Goal: Transaction & Acquisition: Purchase product/service

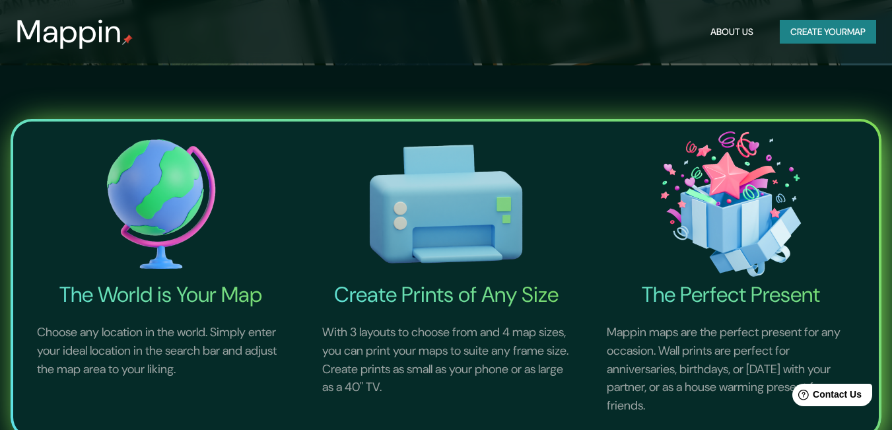
scroll to position [396, 0]
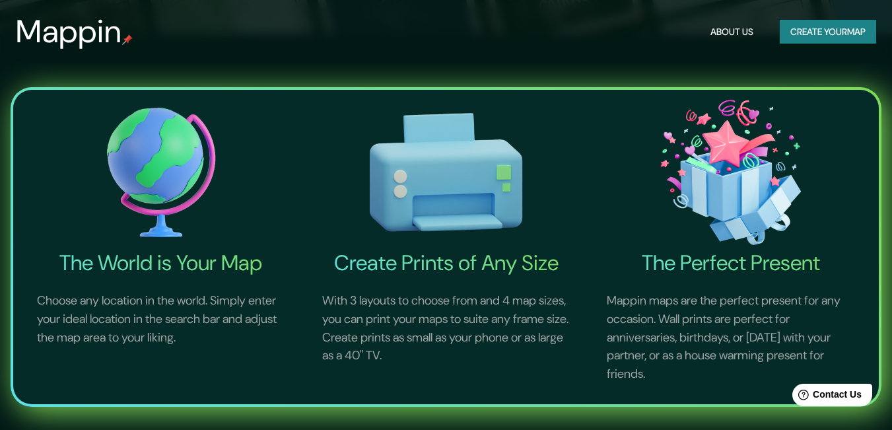
click at [157, 183] on img at bounding box center [161, 172] width 280 height 155
click at [192, 258] on h4 "The World is Your Map" at bounding box center [161, 263] width 280 height 26
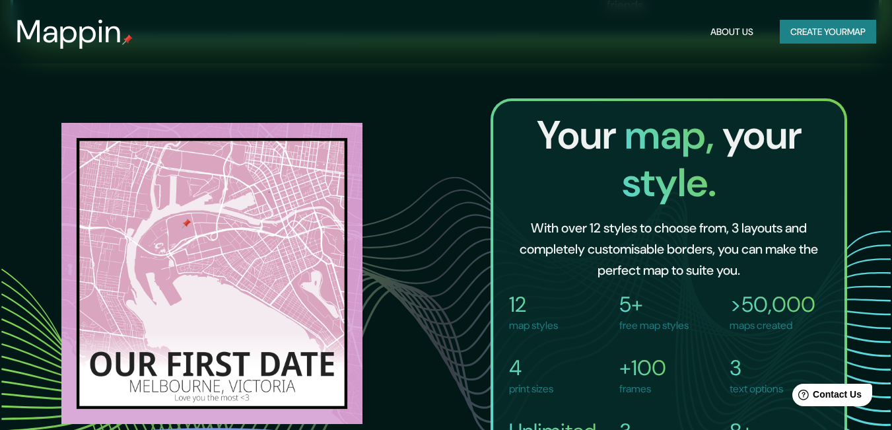
scroll to position [924, 0]
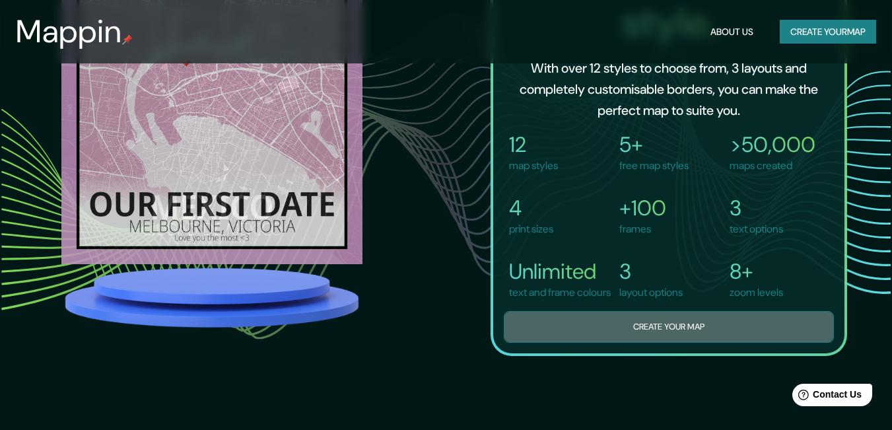
click at [667, 338] on button "Create your map" at bounding box center [669, 327] width 330 height 32
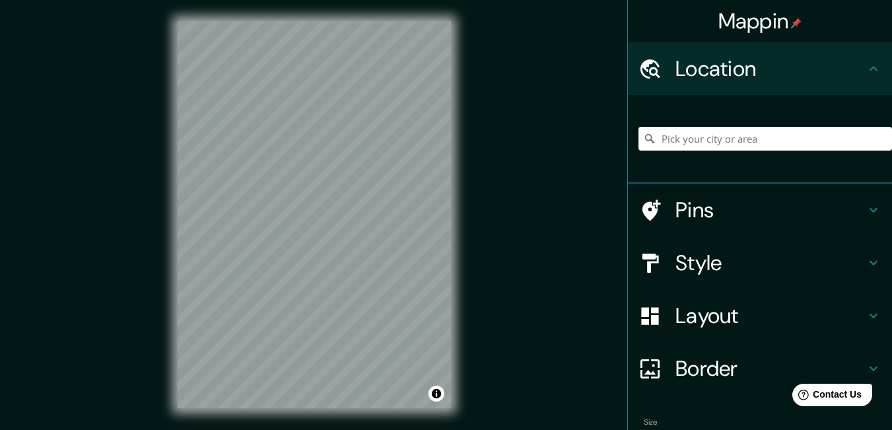
click at [718, 126] on div at bounding box center [766, 139] width 254 height 66
click at [720, 132] on input "Pick your city or area" at bounding box center [766, 139] width 254 height 24
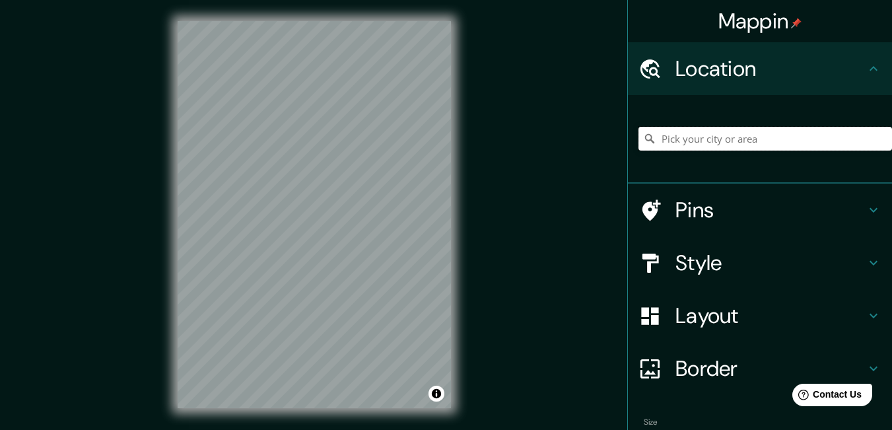
click at [720, 132] on input "Pick your city or area" at bounding box center [766, 139] width 254 height 24
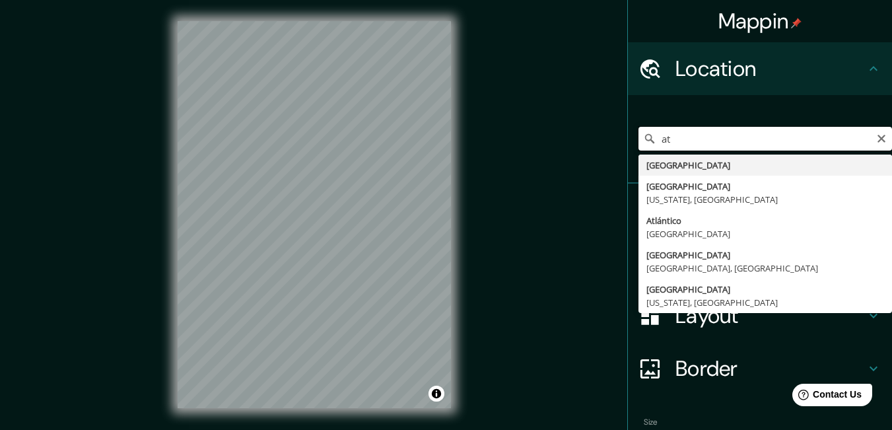
type input "a"
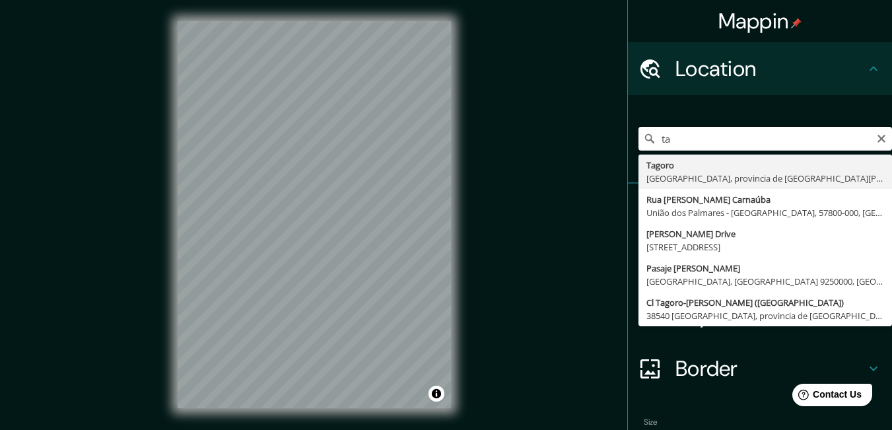
type input "t"
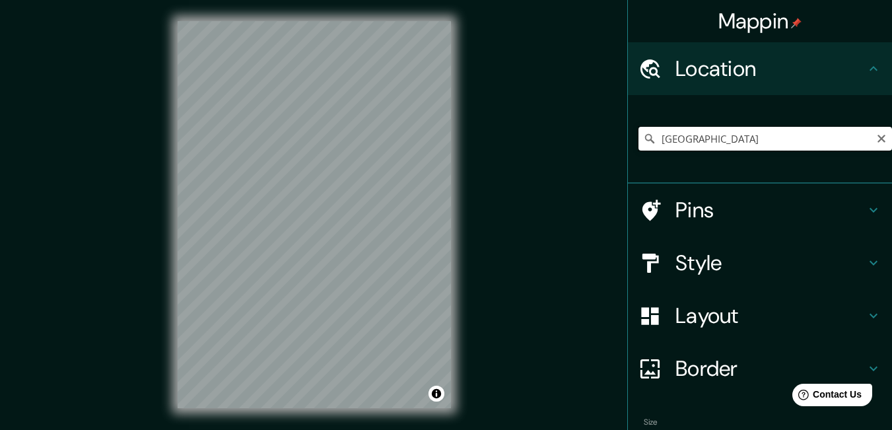
click at [738, 145] on input "Perú" at bounding box center [766, 139] width 254 height 24
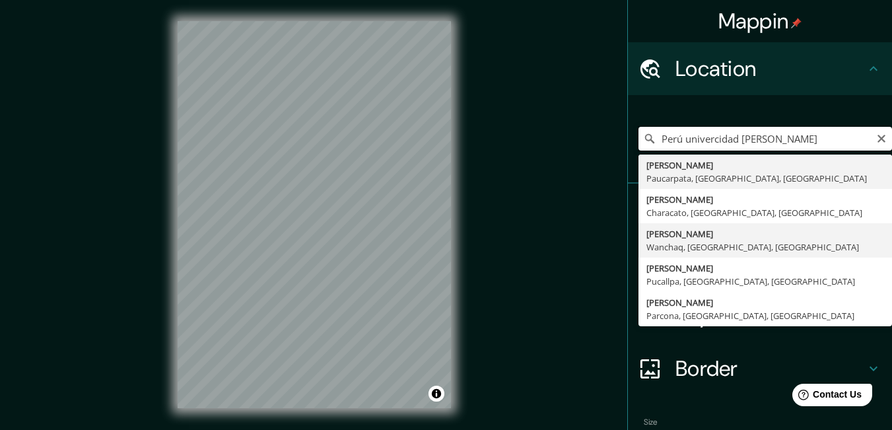
scroll to position [66, 0]
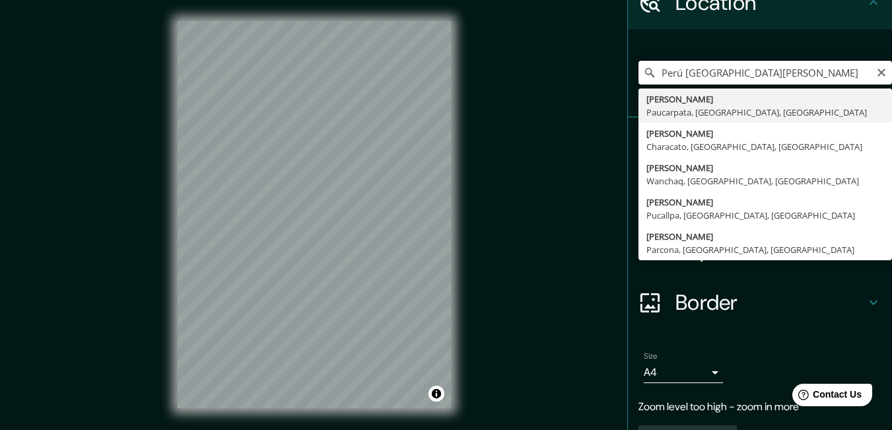
click at [769, 76] on input "Perú universidad cesar vallejo" at bounding box center [766, 73] width 254 height 24
click at [676, 76] on input "Perú universidad cesar vallejo" at bounding box center [766, 73] width 254 height 24
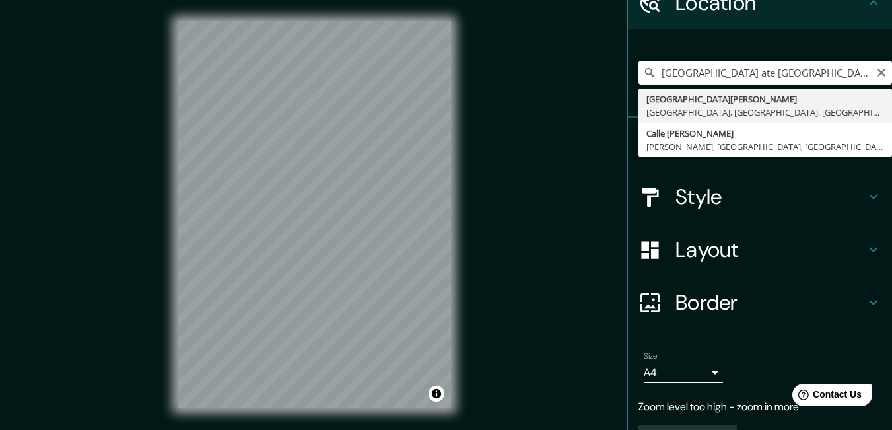
type input "Avenida César Vallejo, Lima, Provincia de Lima, Perú"
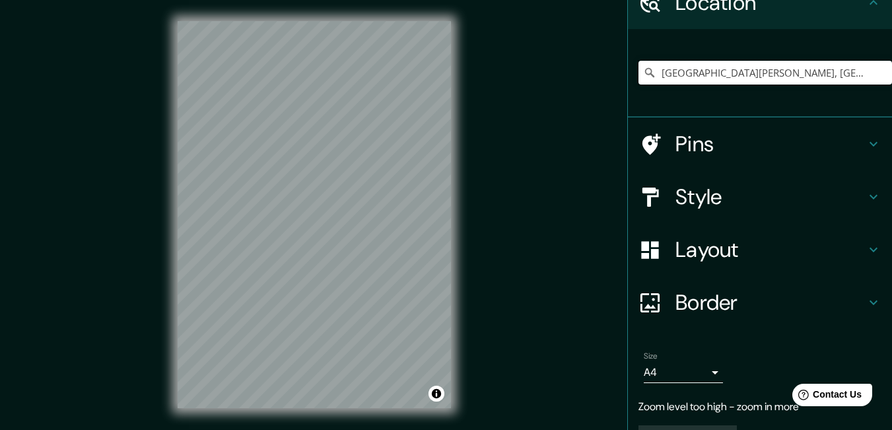
scroll to position [0, 0]
click at [845, 151] on h4 "Pins" at bounding box center [771, 144] width 190 height 26
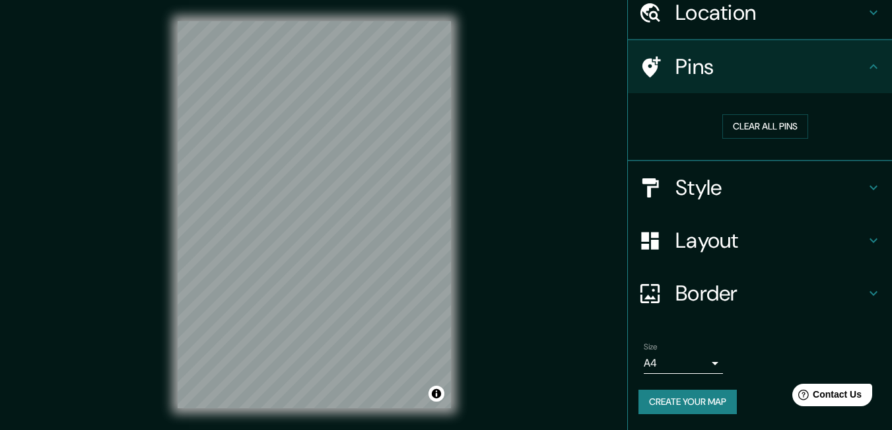
scroll to position [55, 0]
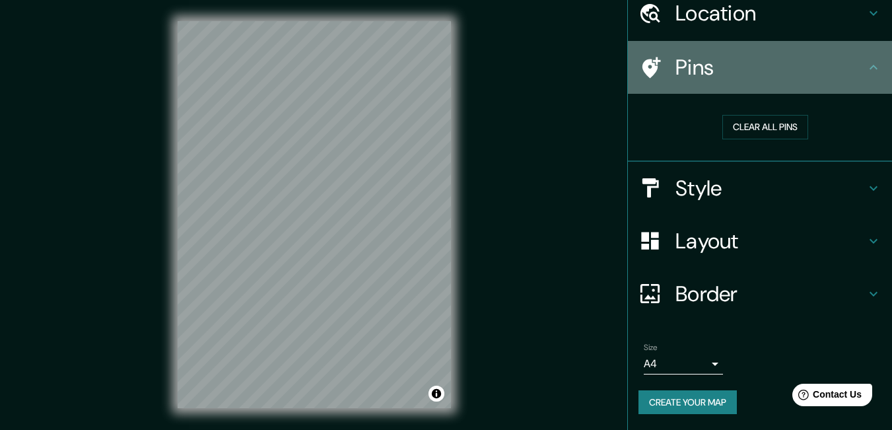
click at [851, 69] on h4 "Pins" at bounding box center [771, 67] width 190 height 26
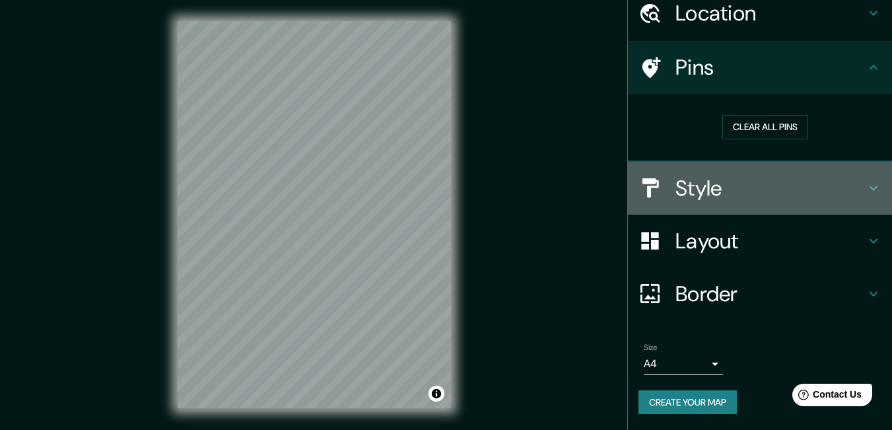
click at [808, 190] on h4 "Style" at bounding box center [771, 188] width 190 height 26
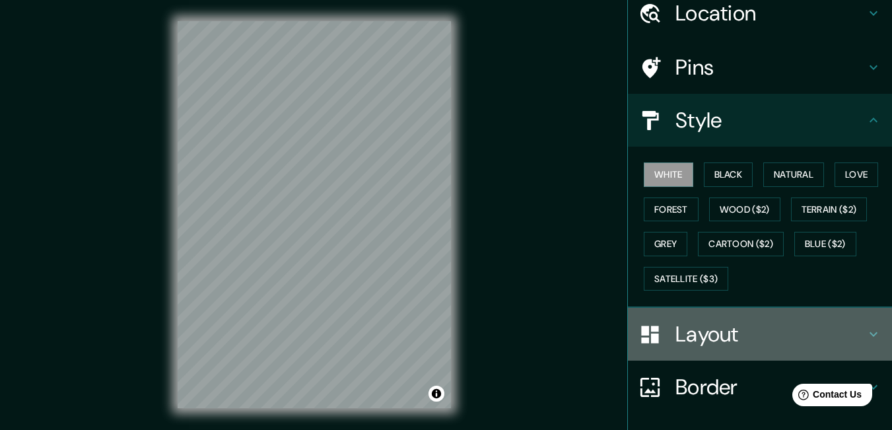
click at [728, 332] on h4 "Layout" at bounding box center [771, 334] width 190 height 26
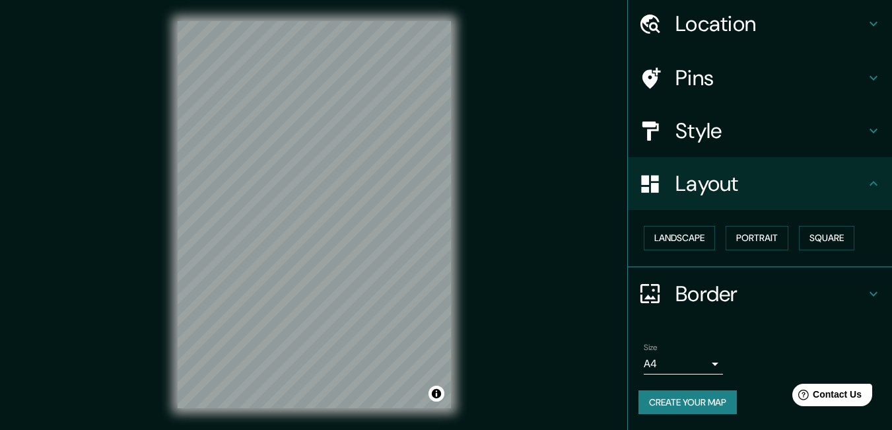
scroll to position [45, 0]
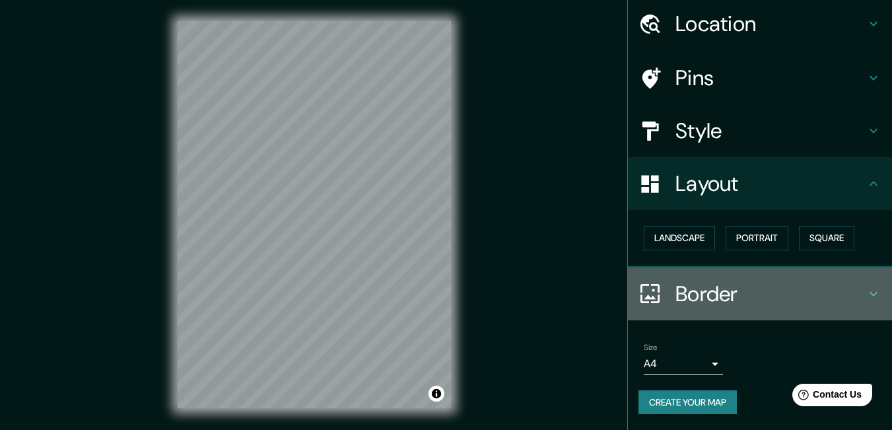
click at [735, 294] on h4 "Border" at bounding box center [771, 294] width 190 height 26
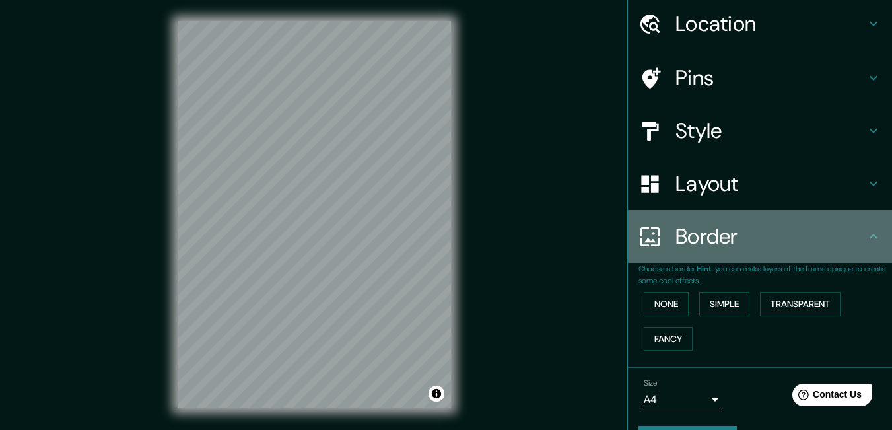
click at [765, 248] on h4 "Border" at bounding box center [771, 236] width 190 height 26
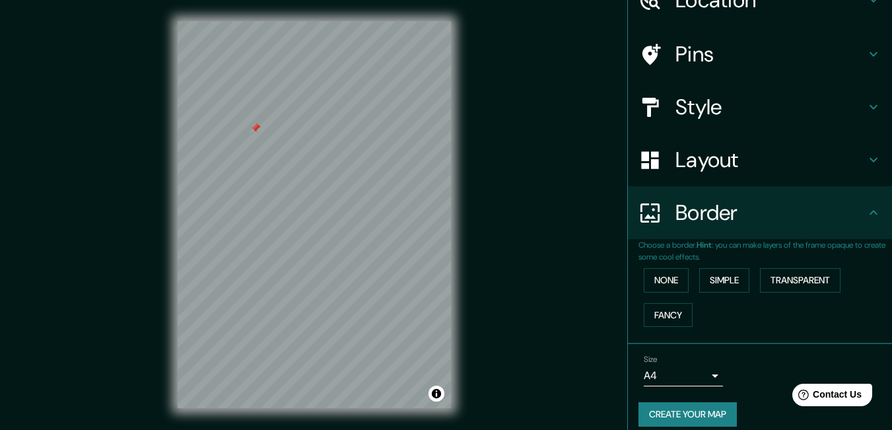
scroll to position [81, 0]
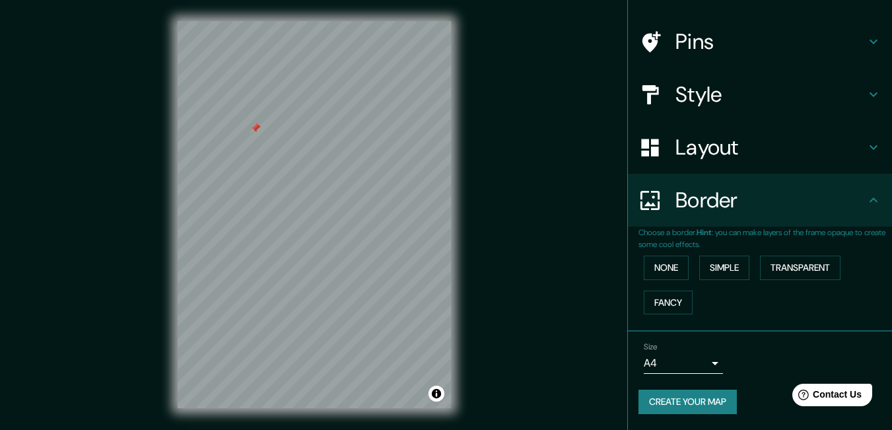
click at [690, 357] on body "Mappin Location Avenida César Vallejo, Lima, Provincia de Lima, Perú Pins Style…" at bounding box center [446, 215] width 892 height 430
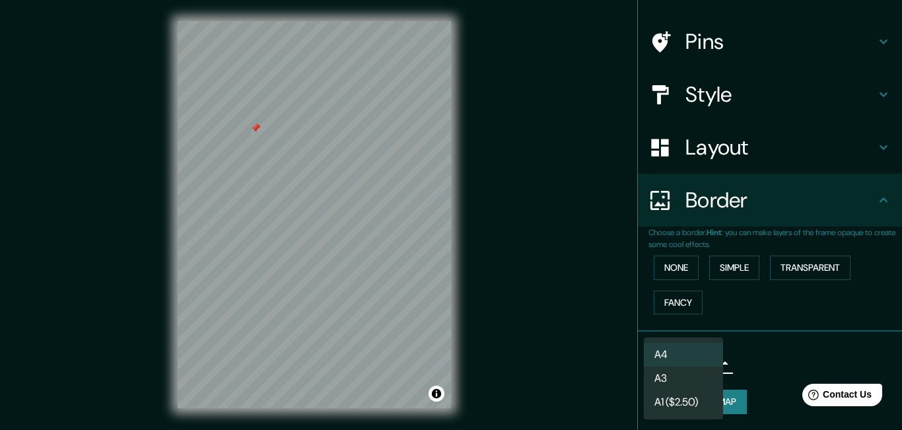
click at [690, 382] on li "A3" at bounding box center [683, 378] width 79 height 24
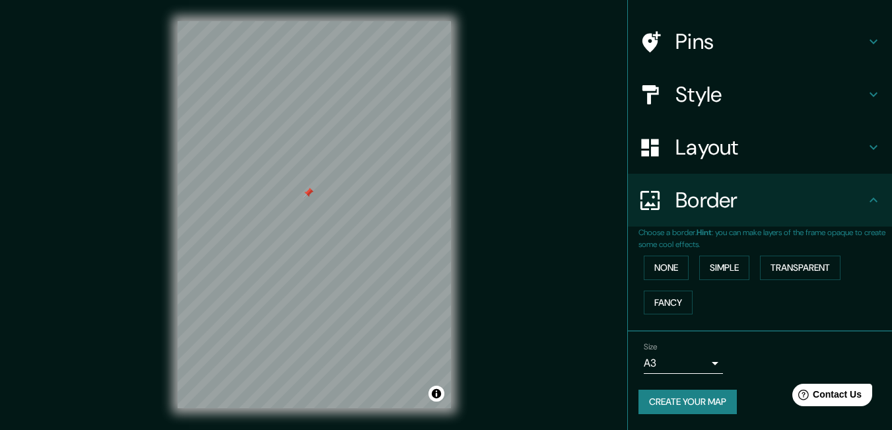
click at [680, 361] on body "Mappin Location Avenida César Vallejo, Lima, Provincia de Lima, Perú Pins Style…" at bounding box center [446, 215] width 892 height 430
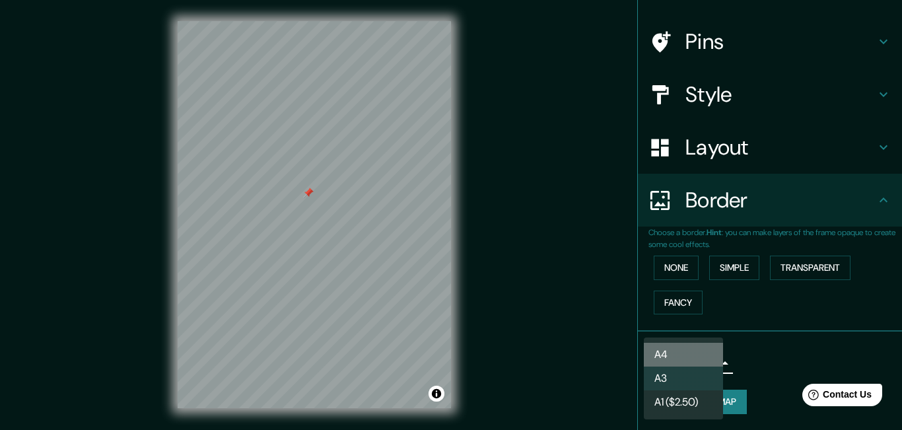
click at [681, 348] on li "A4" at bounding box center [683, 355] width 79 height 24
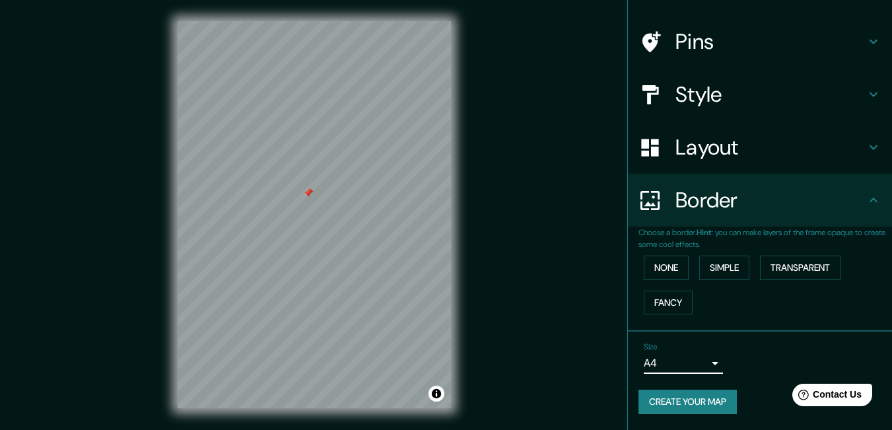
click at [674, 360] on body "Mappin Location Avenida César Vallejo, Lima, Provincia de Lima, Perú Pins Style…" at bounding box center [446, 215] width 892 height 430
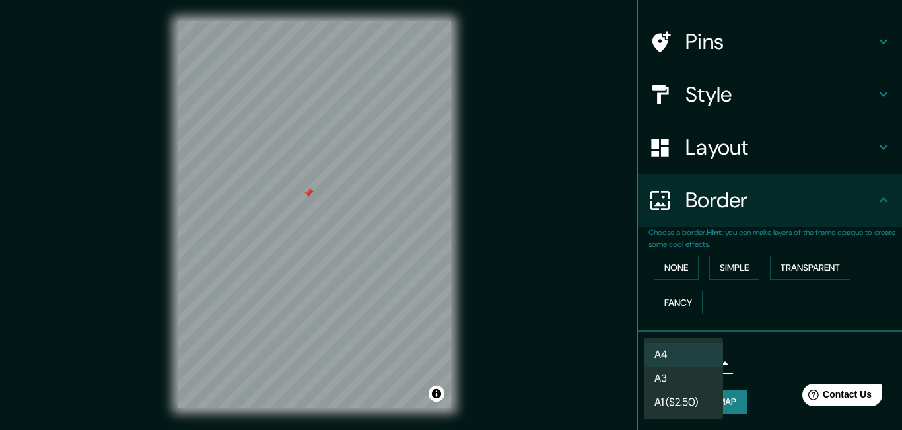
click at [678, 380] on li "A3" at bounding box center [683, 378] width 79 height 24
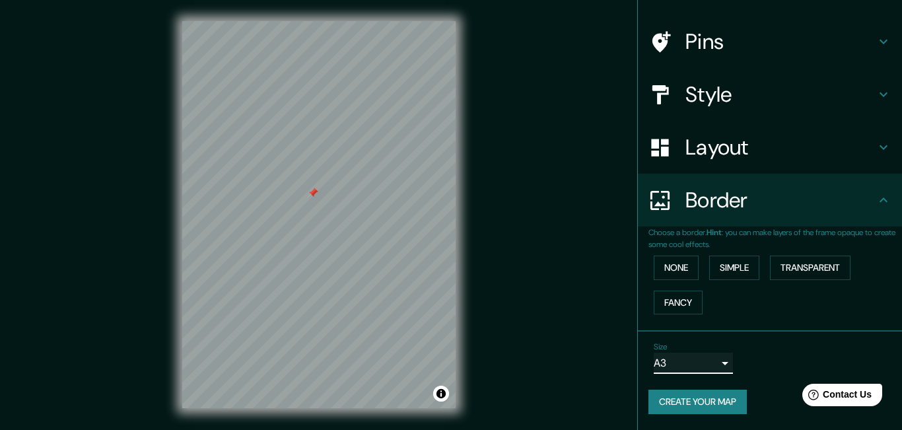
type input "a4"
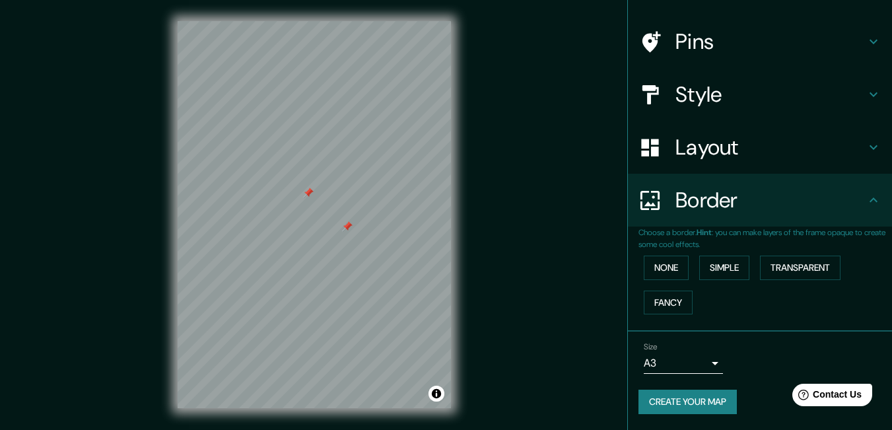
click at [343, 229] on div at bounding box center [347, 226] width 11 height 11
click at [306, 191] on div at bounding box center [308, 193] width 11 height 11
click at [707, 390] on button "Create your map" at bounding box center [688, 402] width 98 height 24
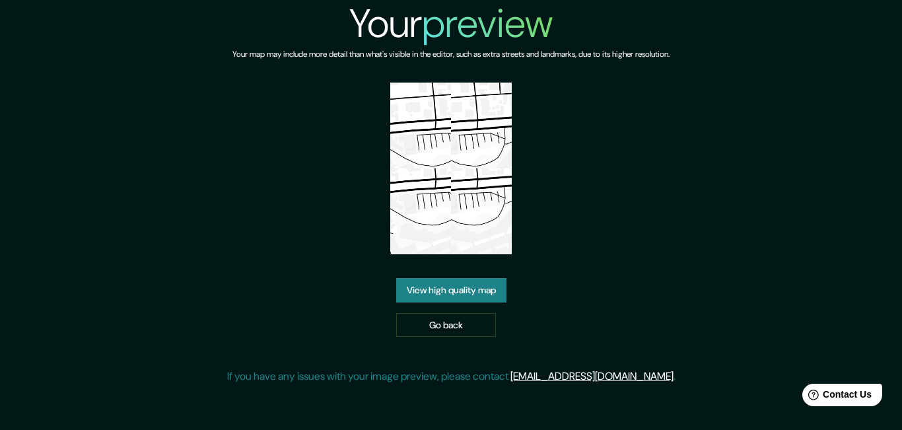
click at [467, 289] on link "View high quality map" at bounding box center [451, 290] width 110 height 24
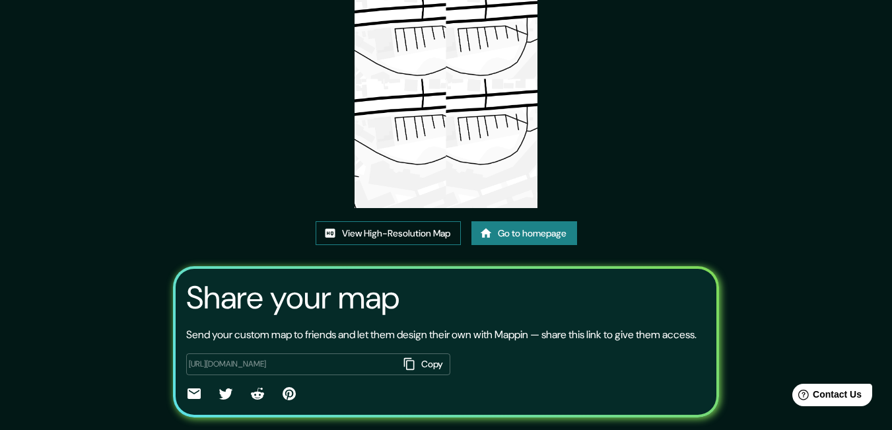
scroll to position [158, 0]
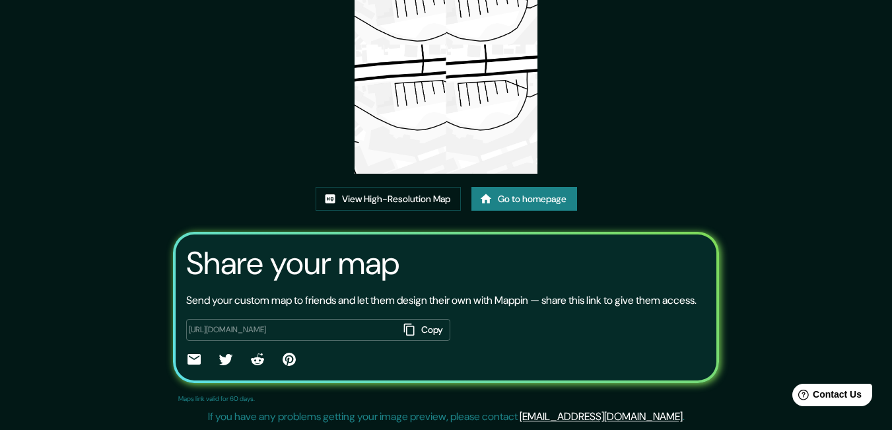
click at [525, 190] on link "Go to homepage" at bounding box center [524, 199] width 106 height 24
click at [392, 187] on link "View High-Resolution Map" at bounding box center [388, 199] width 145 height 24
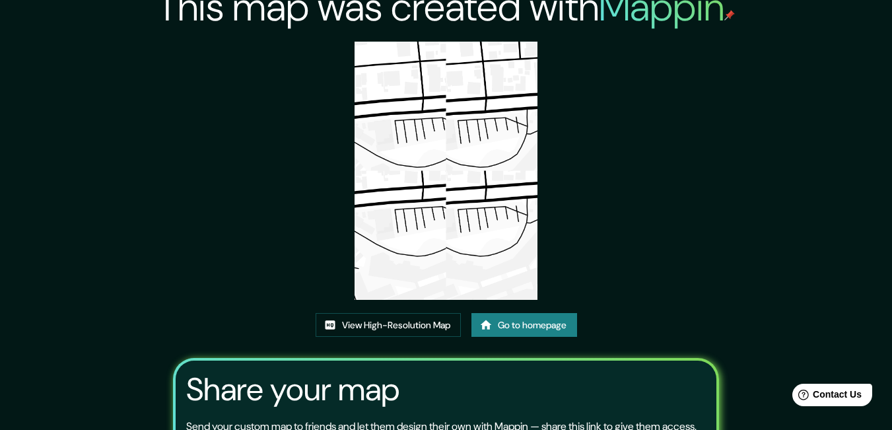
scroll to position [0, 0]
